Goal: Transaction & Acquisition: Purchase product/service

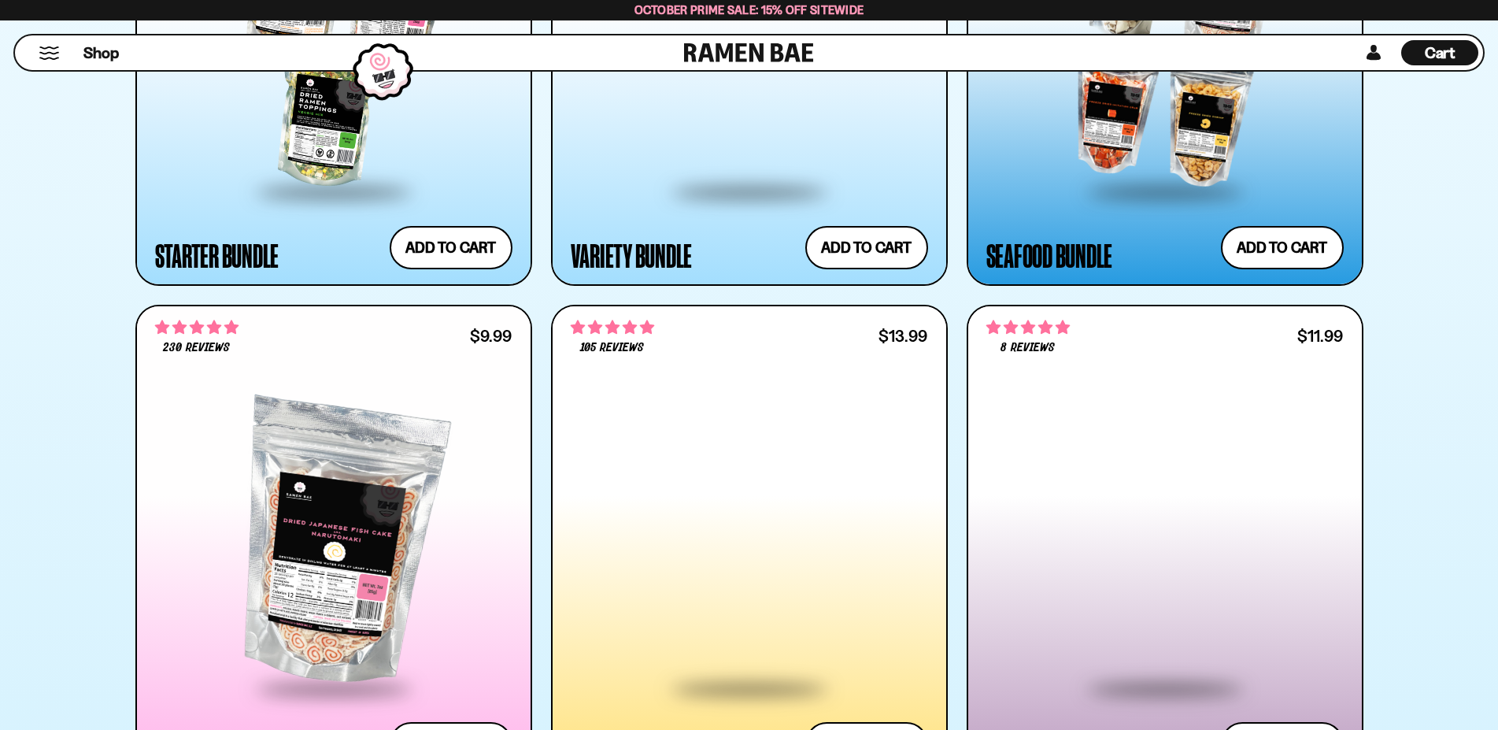
scroll to position [1767, 0]
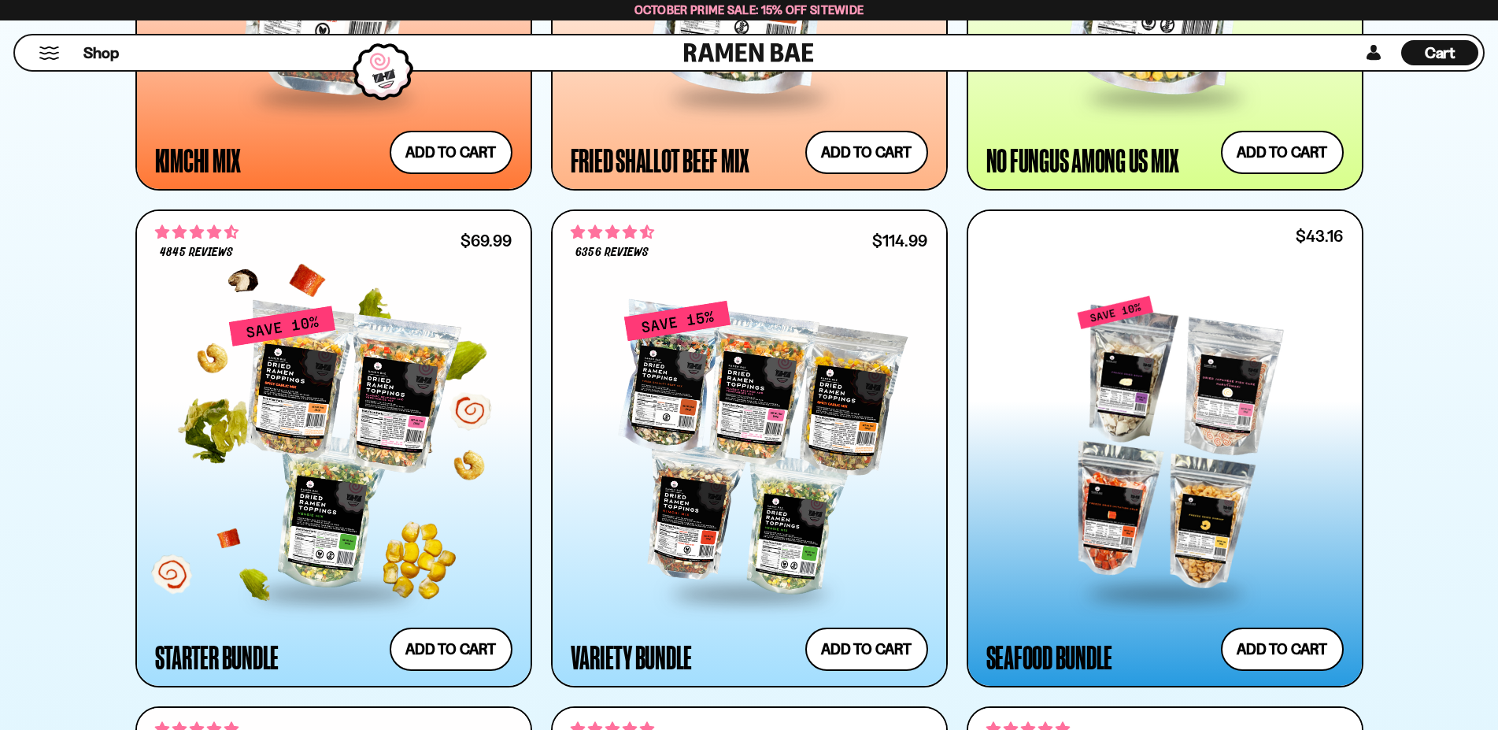
click at [409, 445] on div at bounding box center [333, 448] width 357 height 287
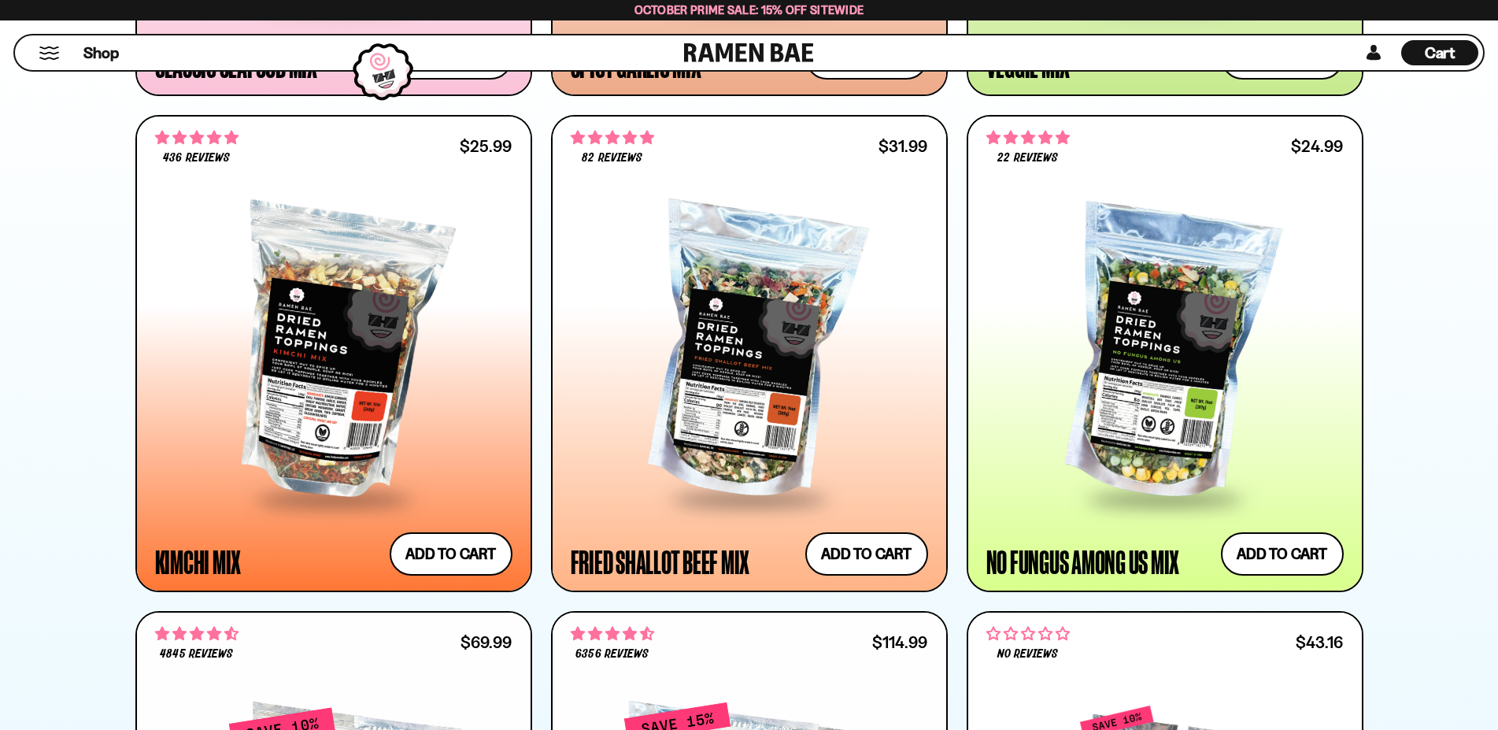
scroll to position [1847, 0]
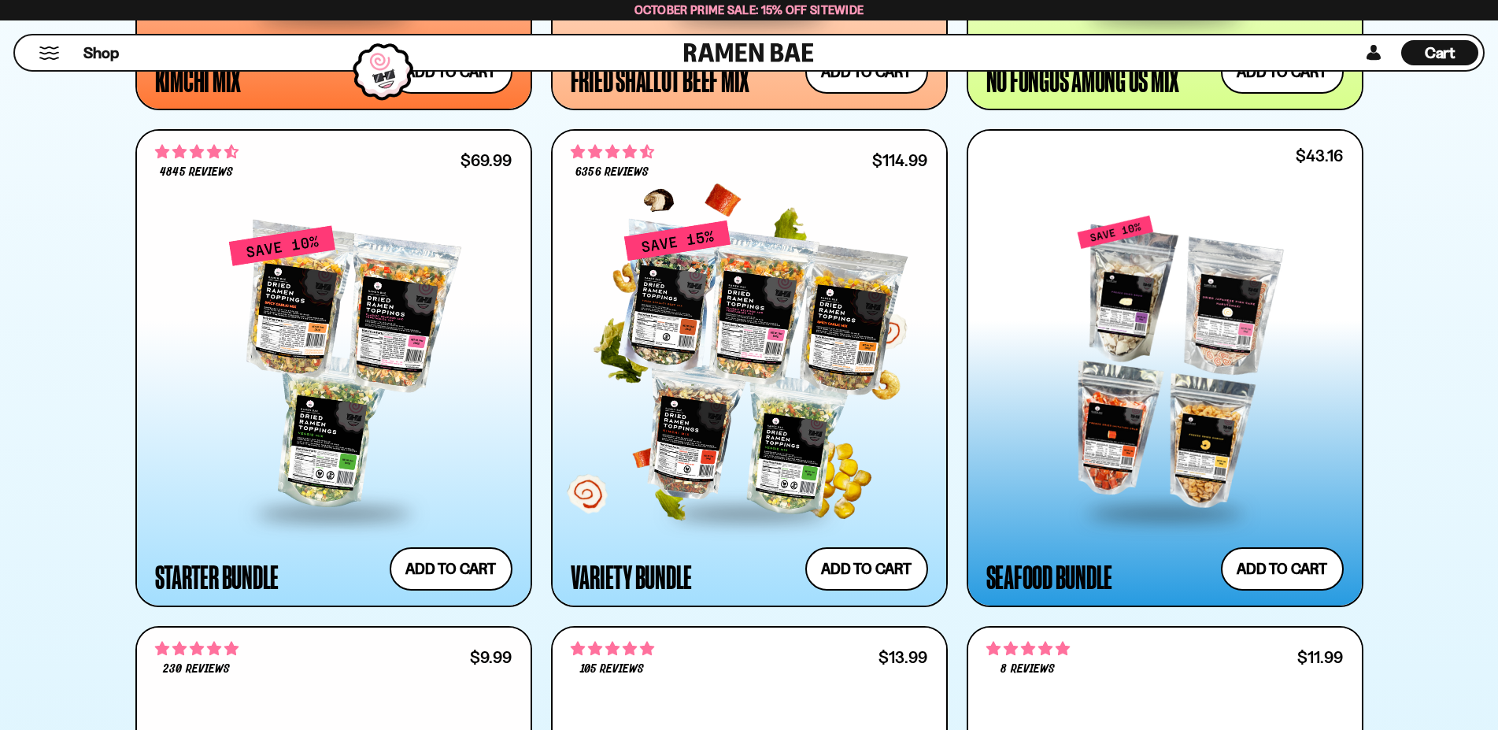
click at [765, 394] on div at bounding box center [749, 367] width 357 height 287
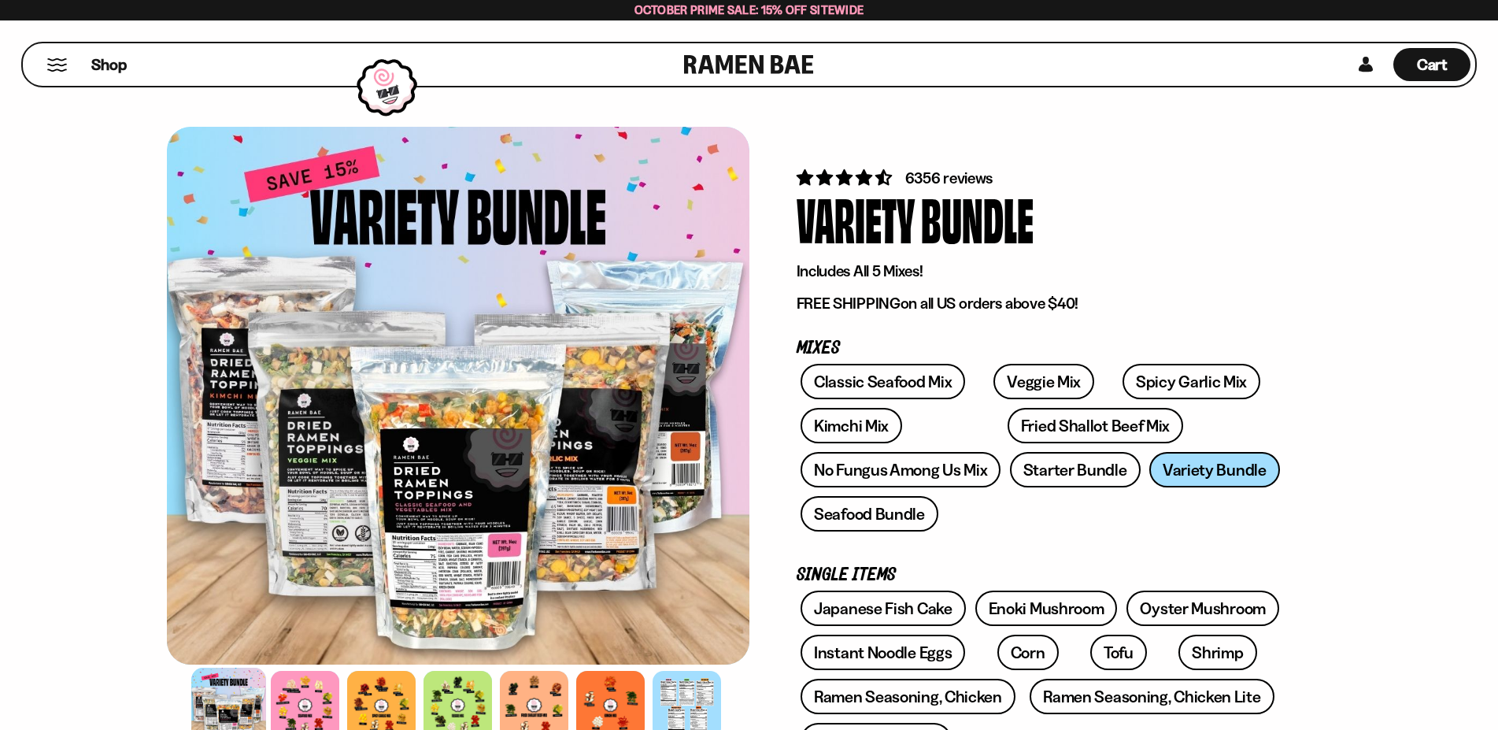
click at [414, 339] on div at bounding box center [458, 396] width 583 height 538
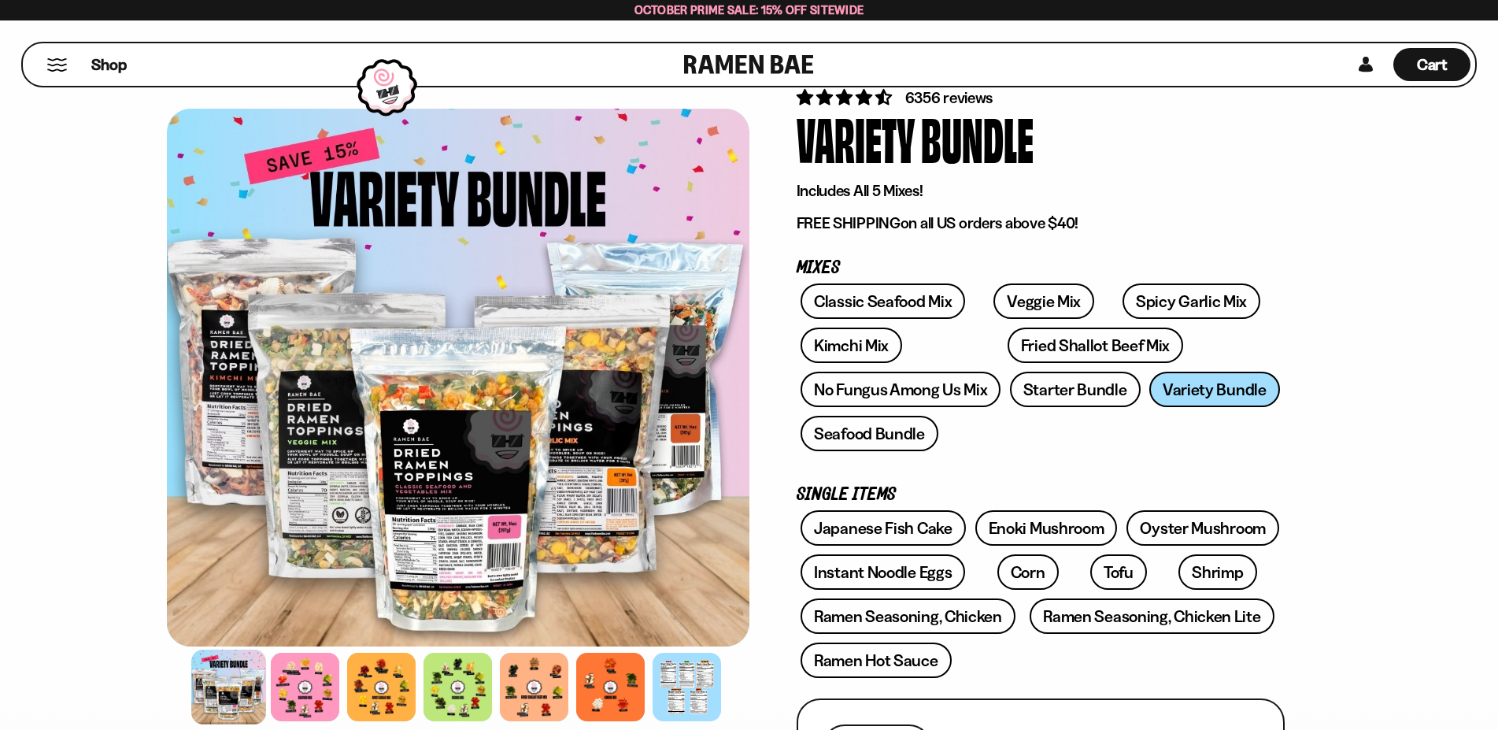
scroll to position [161, 0]
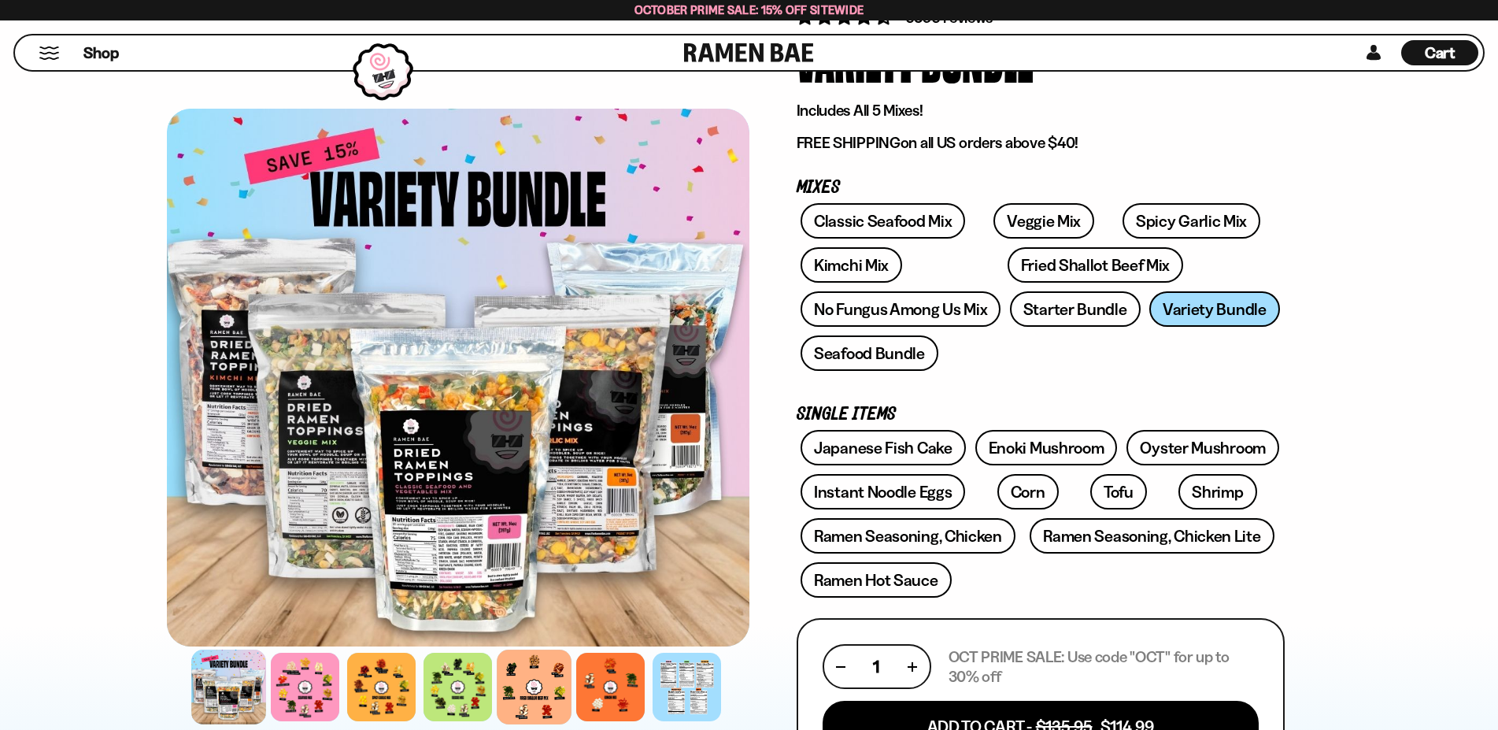
click at [538, 686] on div at bounding box center [534, 687] width 75 height 75
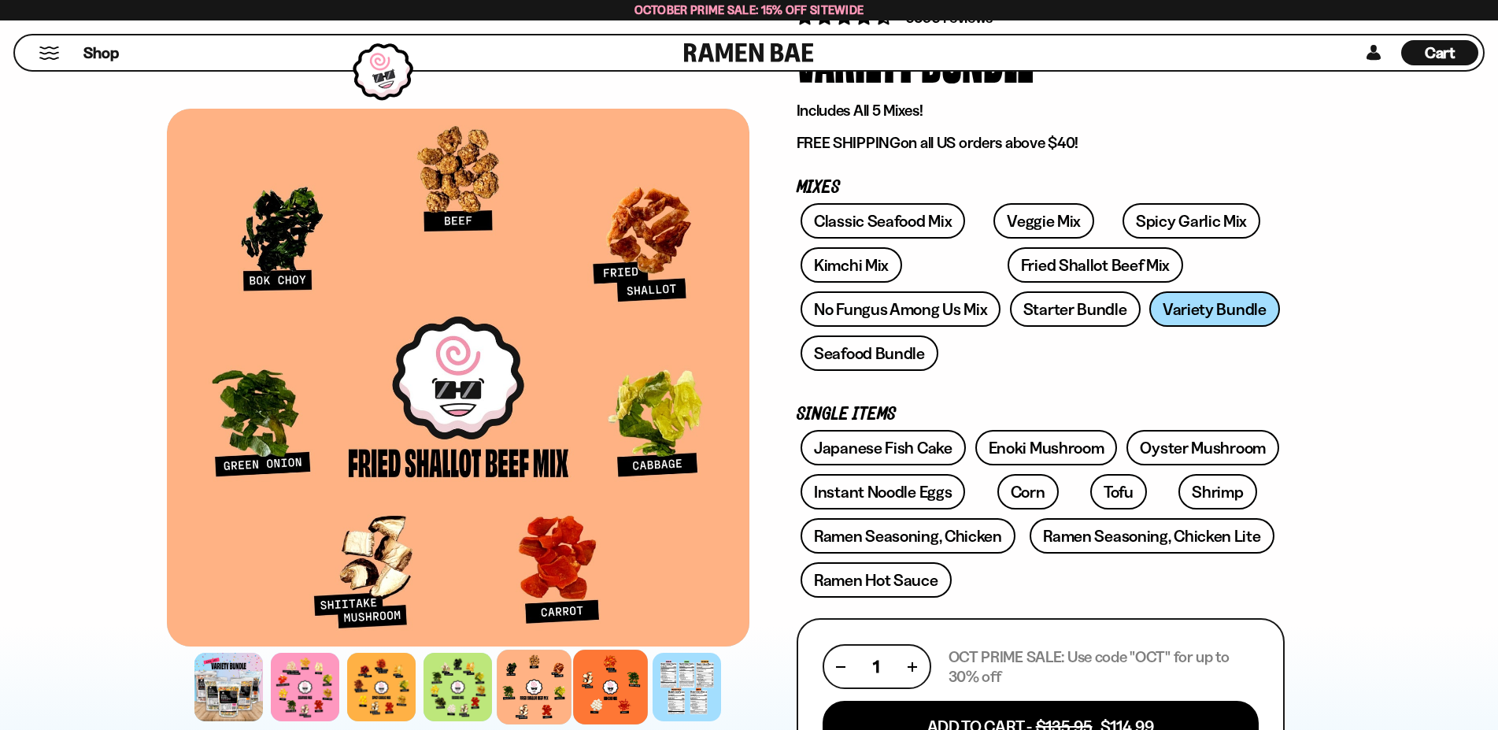
click at [602, 685] on div at bounding box center [610, 687] width 75 height 75
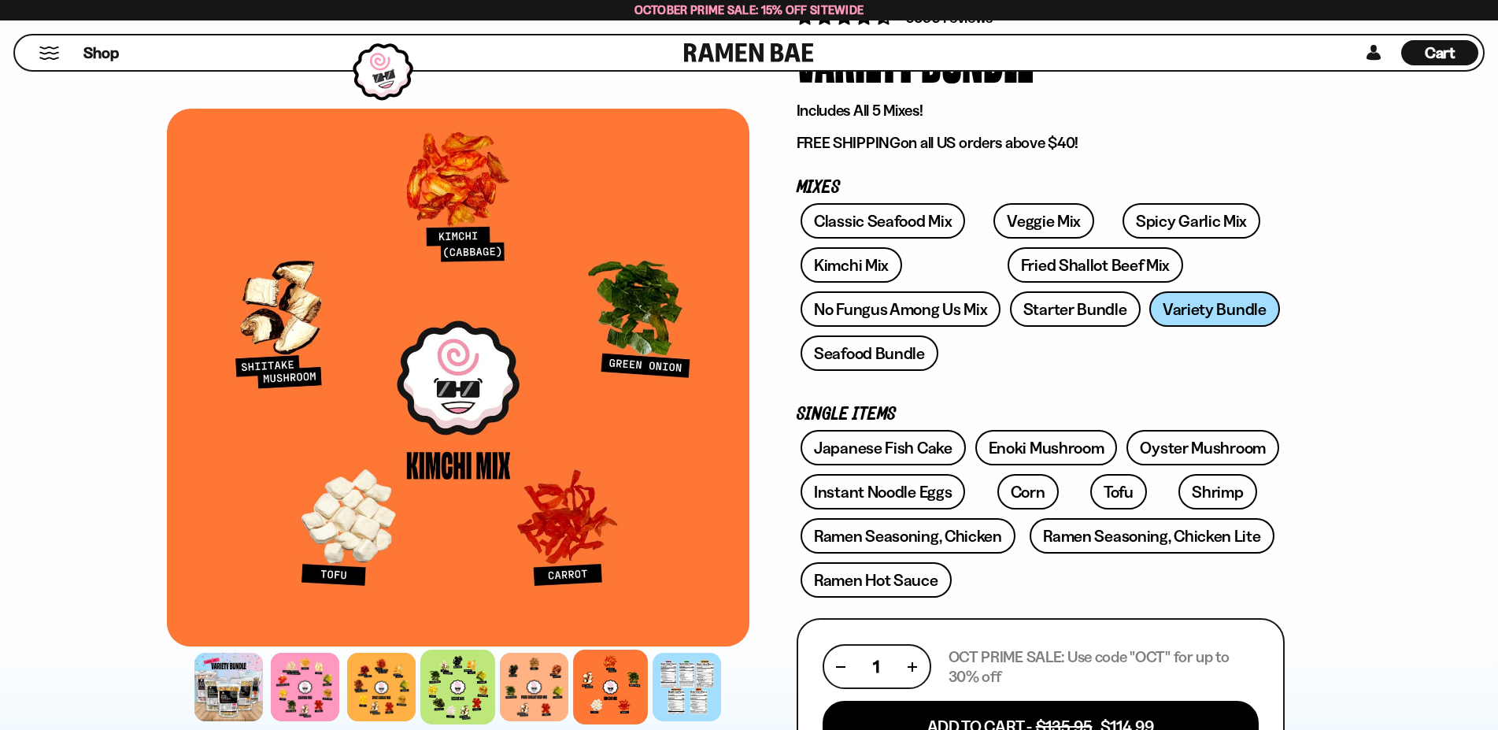
click at [440, 683] on div at bounding box center [457, 687] width 75 height 75
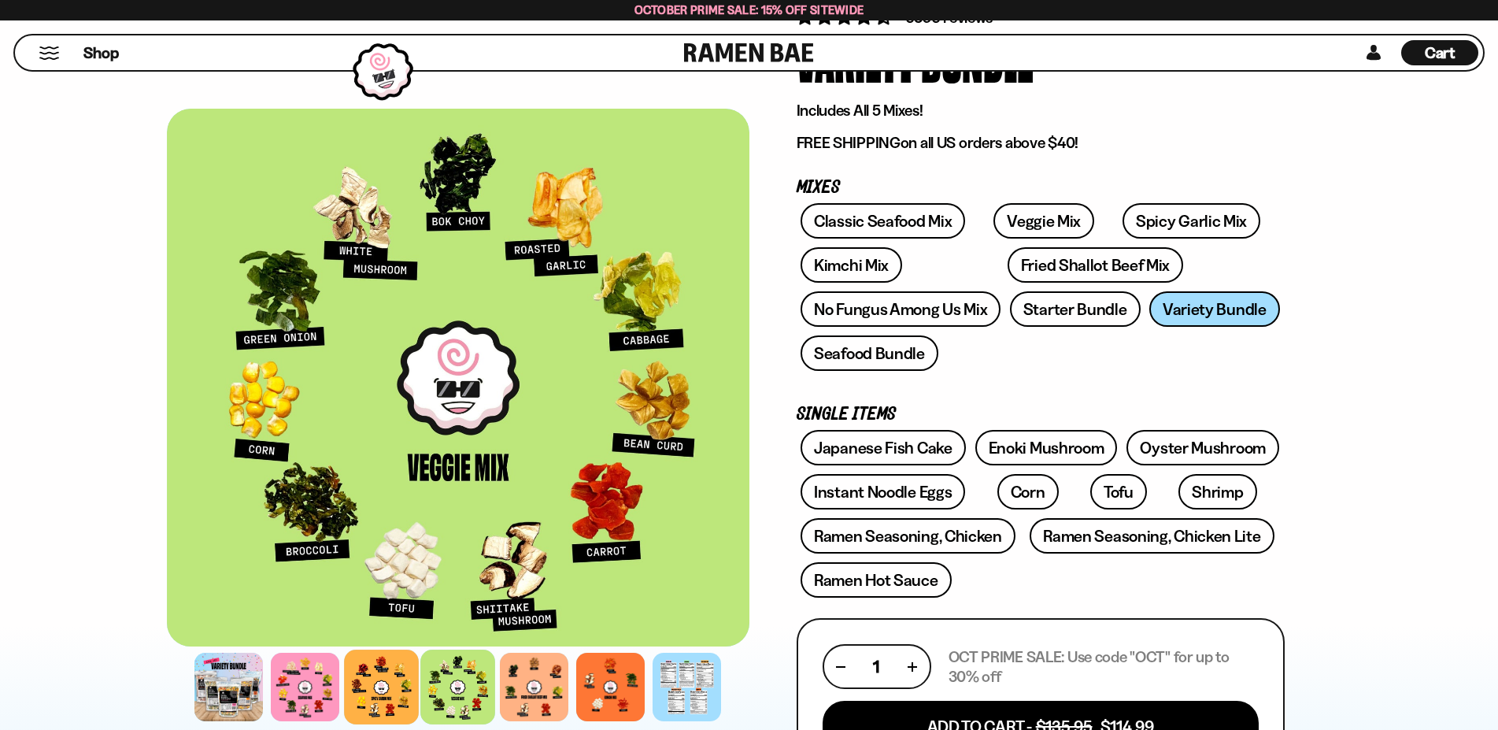
click at [372, 681] on div at bounding box center [381, 687] width 75 height 75
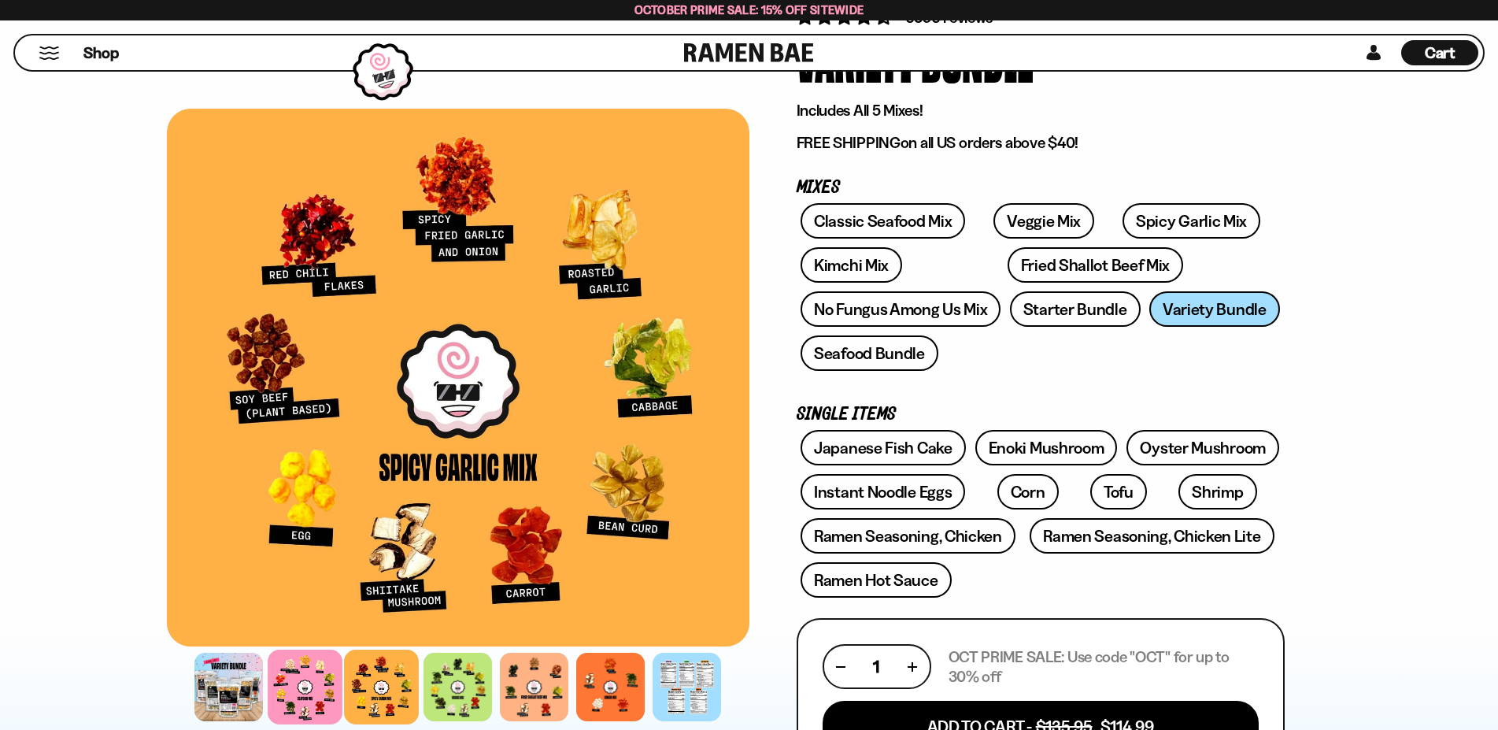
click at [321, 679] on div at bounding box center [305, 687] width 75 height 75
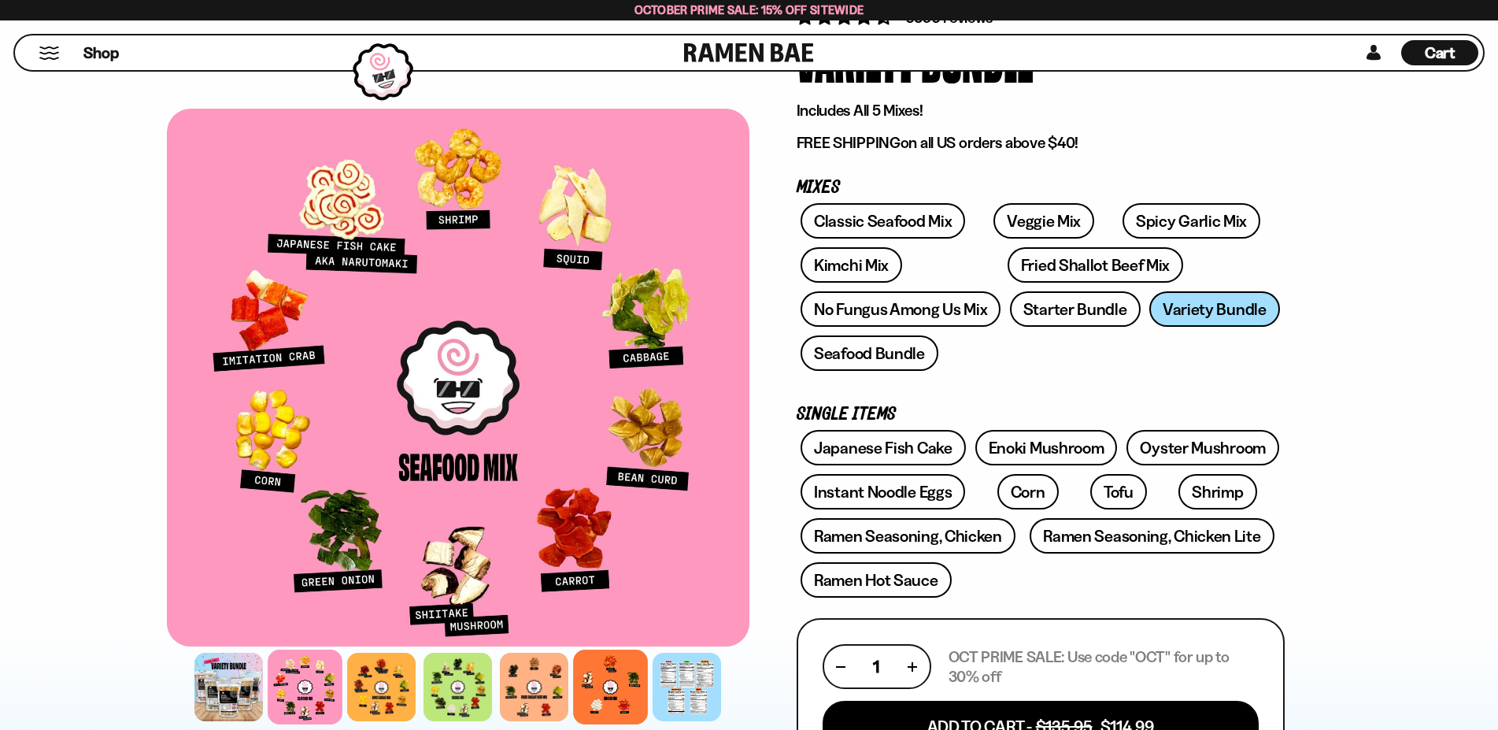
click at [617, 693] on div at bounding box center [610, 687] width 75 height 75
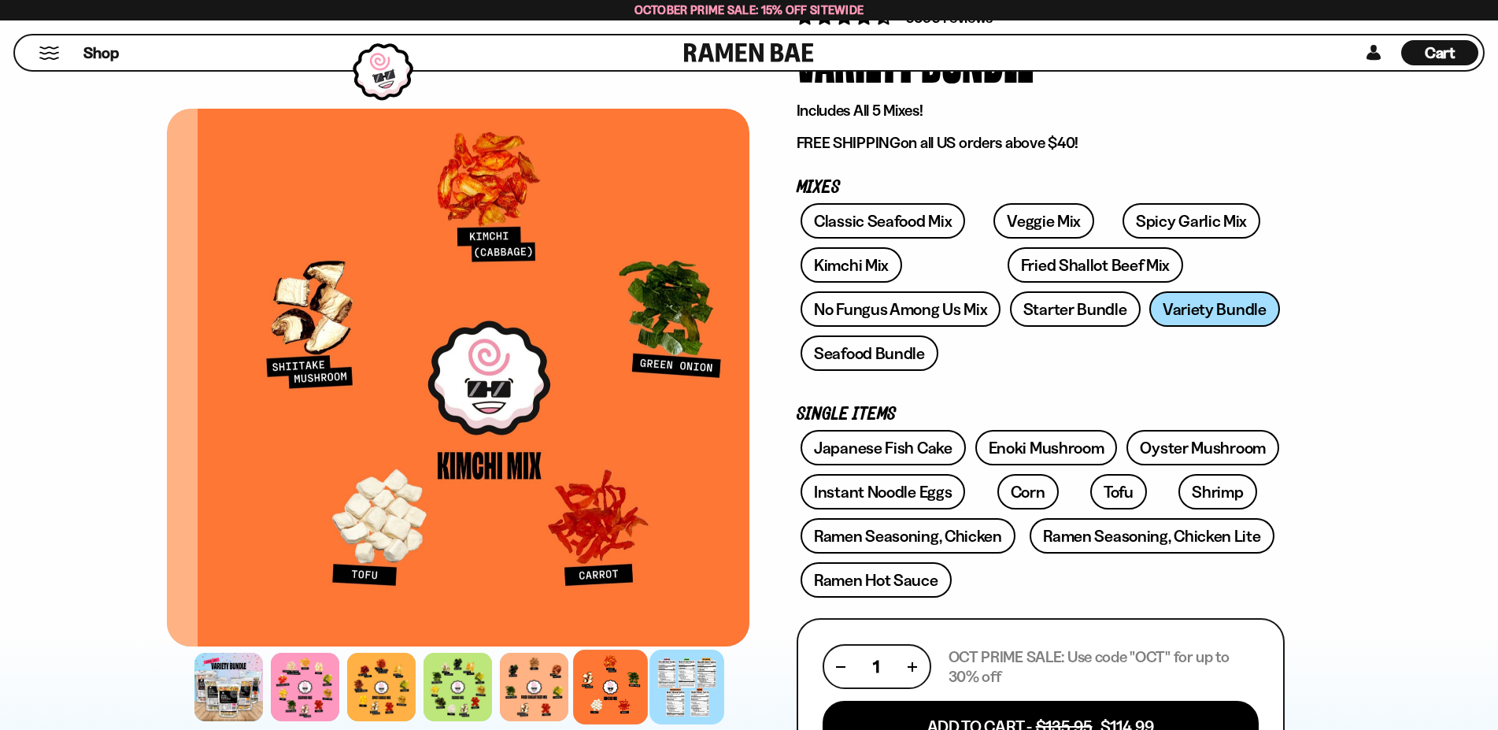
click at [693, 692] on div at bounding box center [687, 687] width 75 height 75
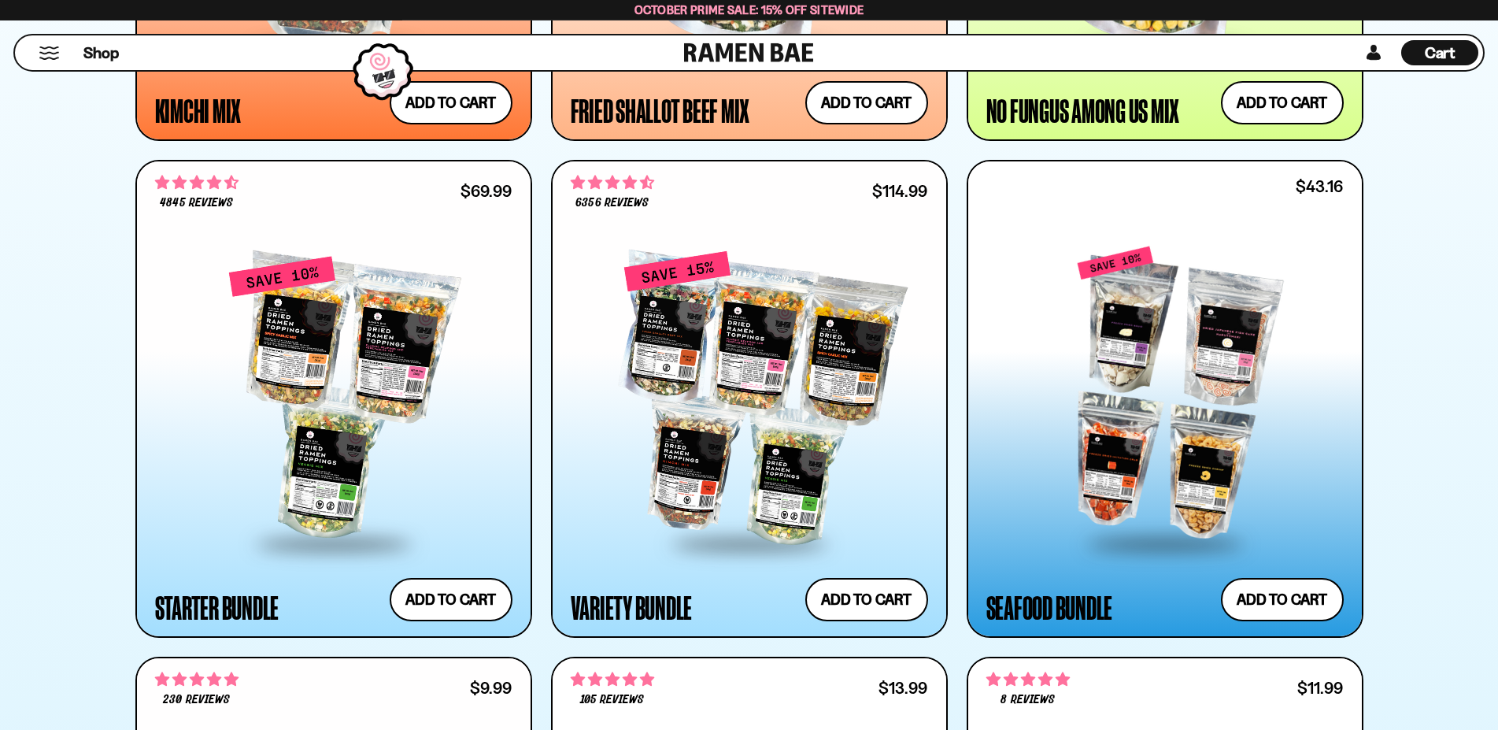
scroll to position [1847, 0]
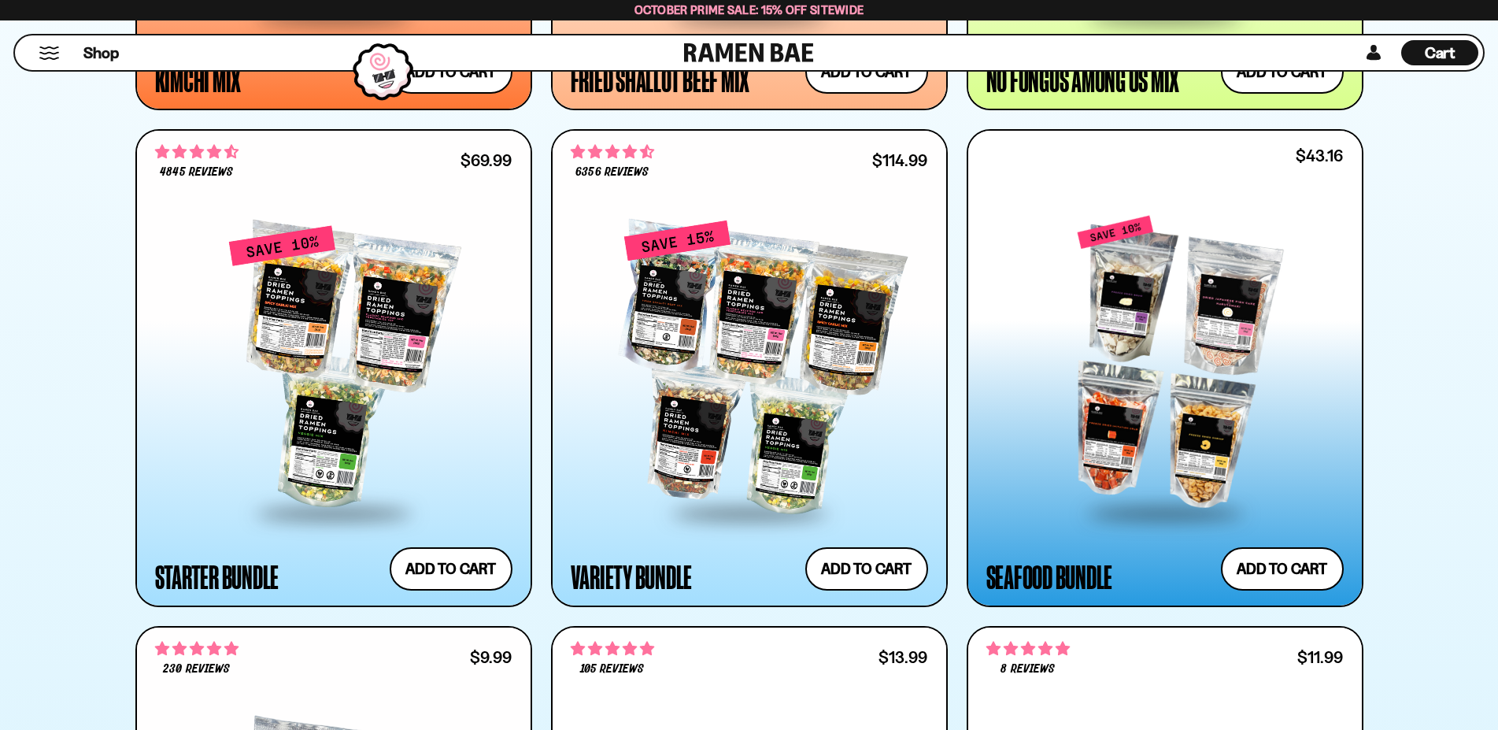
click at [1076, 415] on div at bounding box center [1165, 363] width 357 height 295
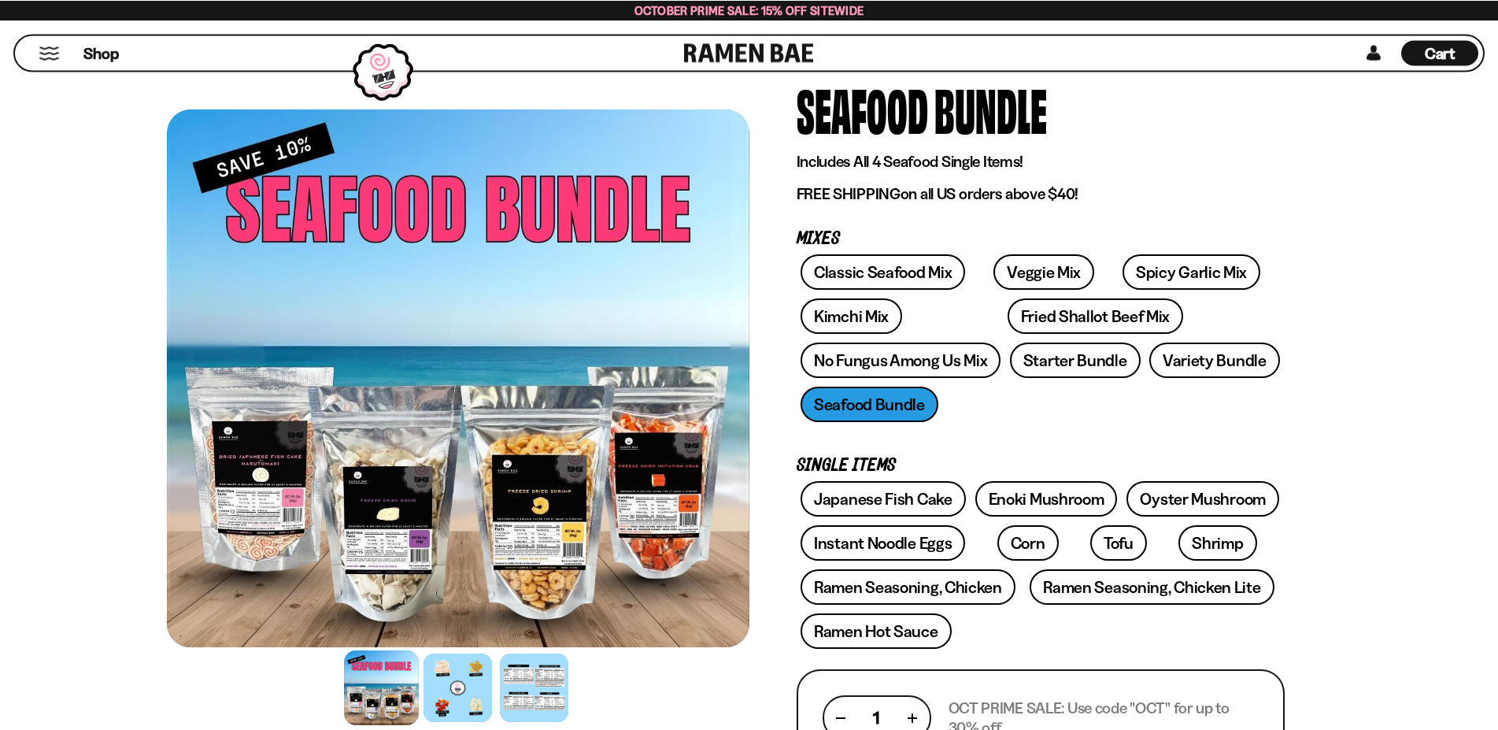
scroll to position [161, 0]
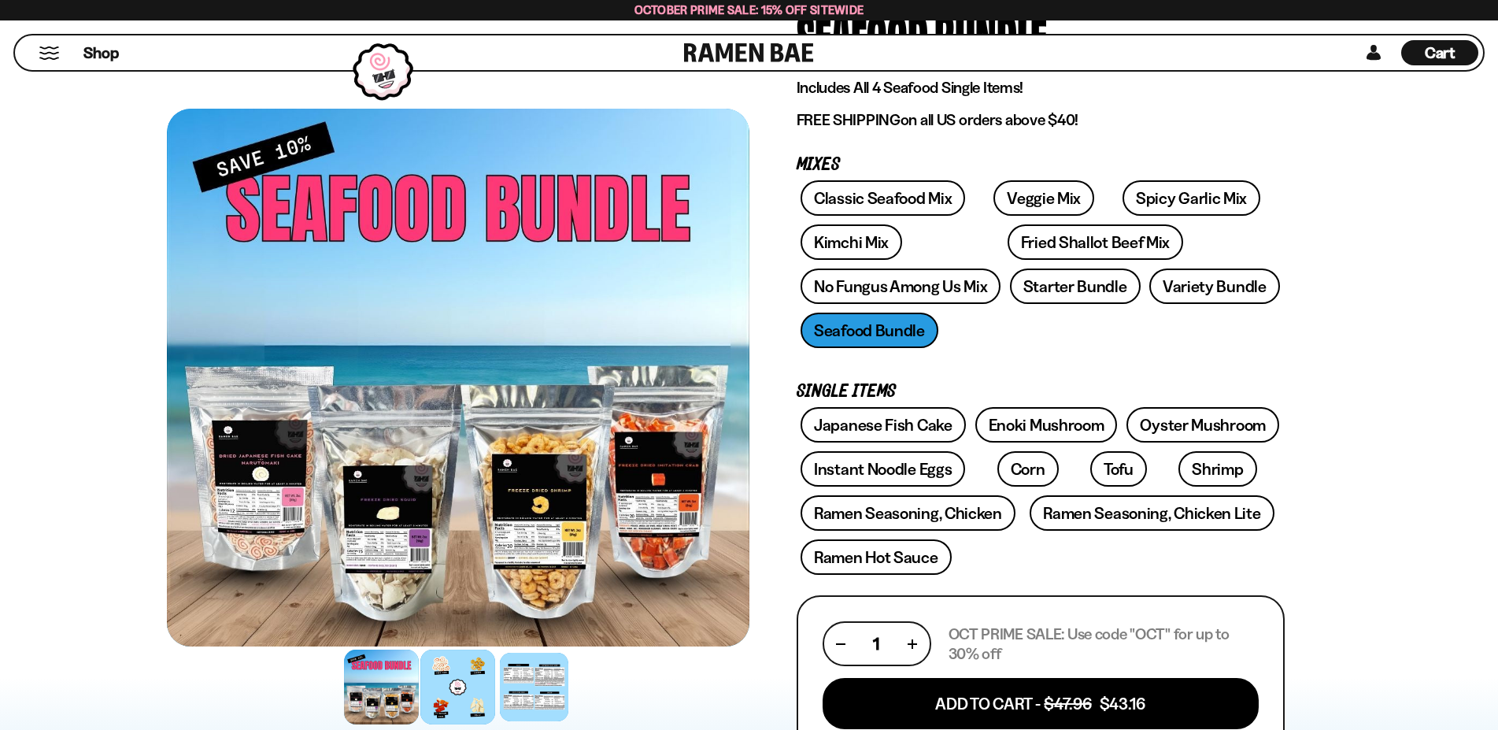
click at [464, 691] on div at bounding box center [457, 687] width 75 height 75
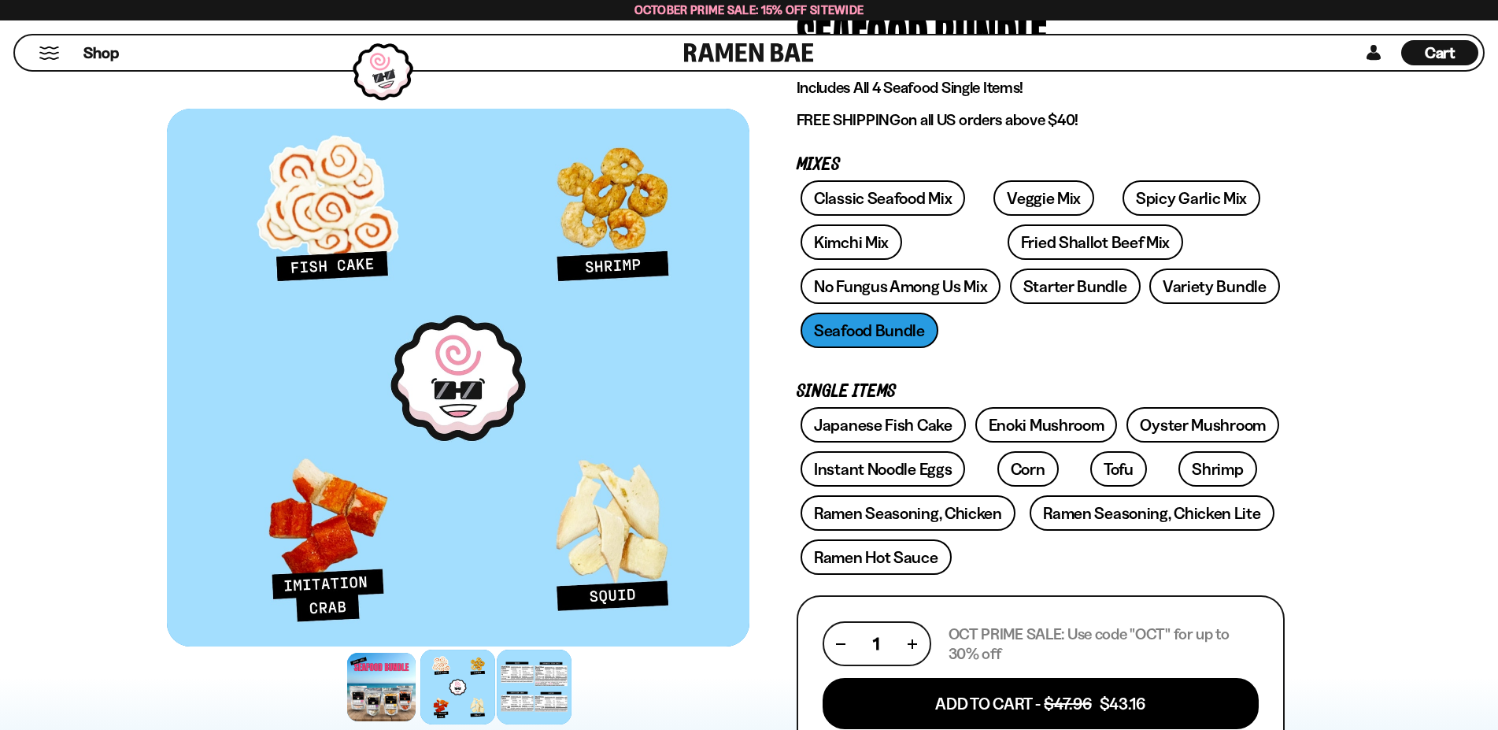
click at [545, 687] on div at bounding box center [534, 687] width 75 height 75
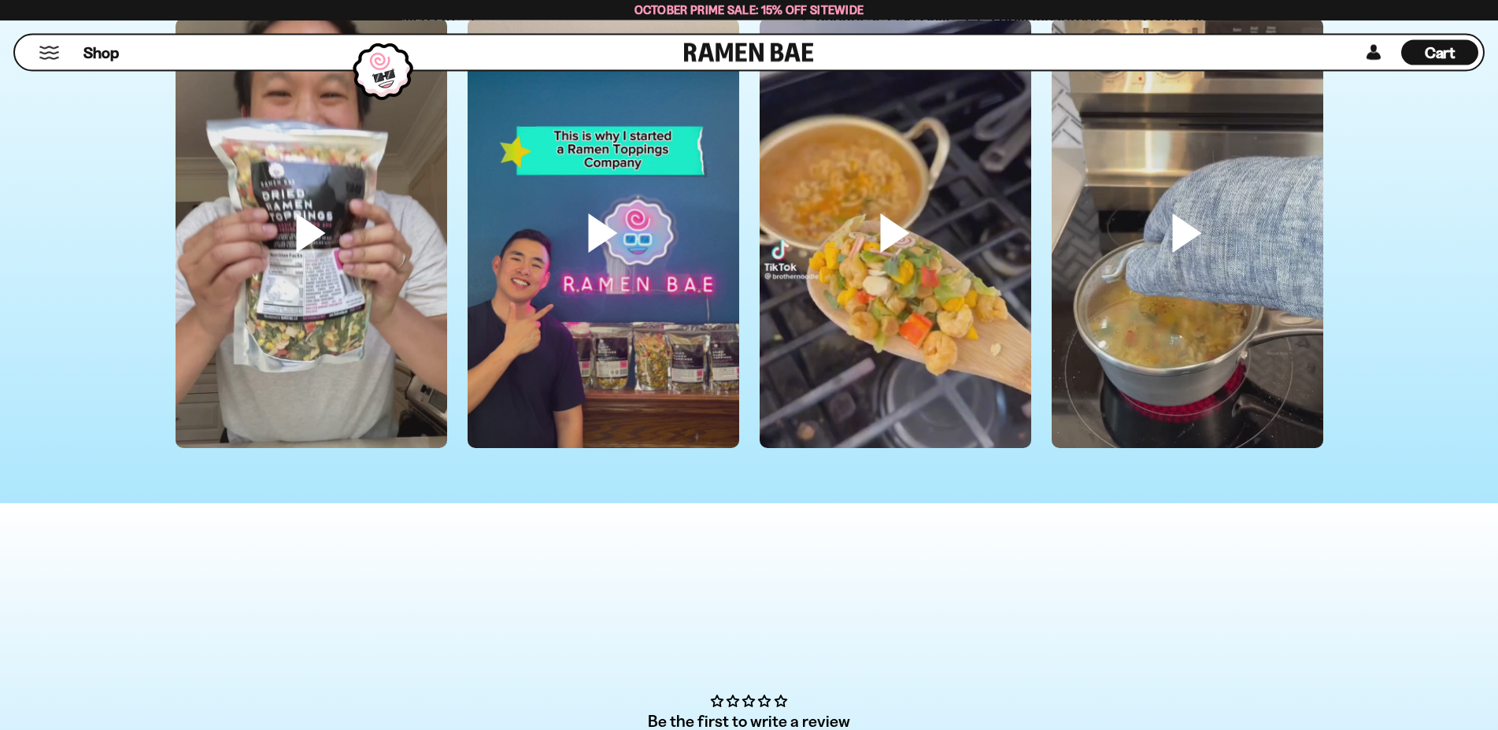
scroll to position [4738, 0]
